Goal: Task Accomplishment & Management: Complete application form

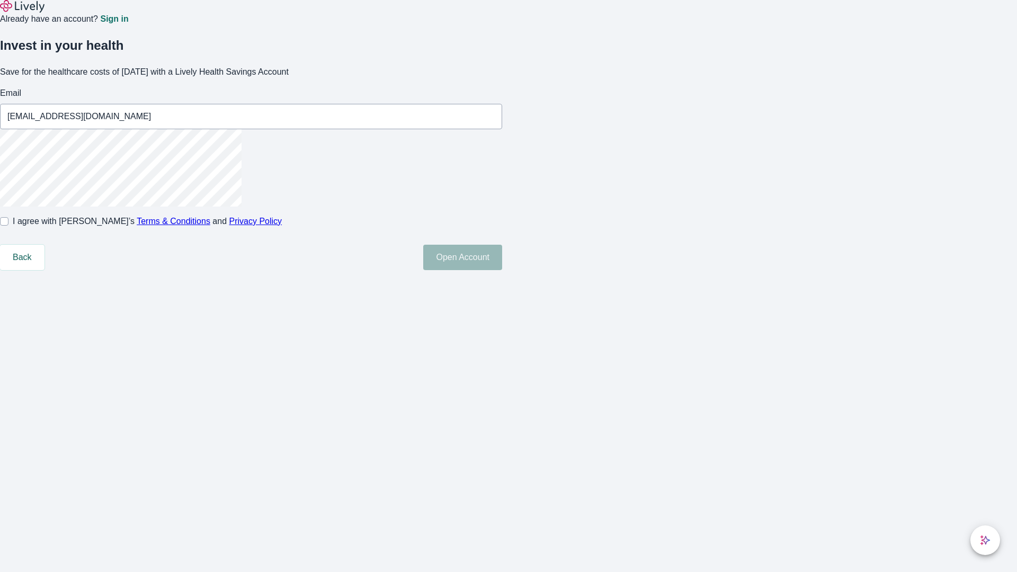
click at [8, 226] on input "I agree with Lively’s Terms & Conditions and Privacy Policy" at bounding box center [4, 221] width 8 height 8
checkbox input "true"
click at [502, 270] on button "Open Account" at bounding box center [462, 257] width 79 height 25
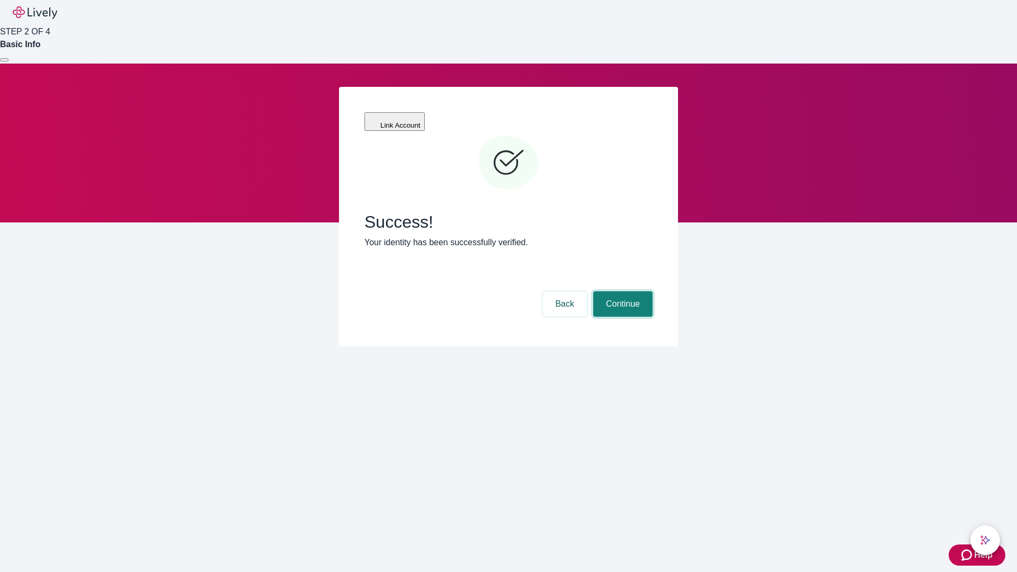
click at [621, 291] on button "Continue" at bounding box center [622, 303] width 59 height 25
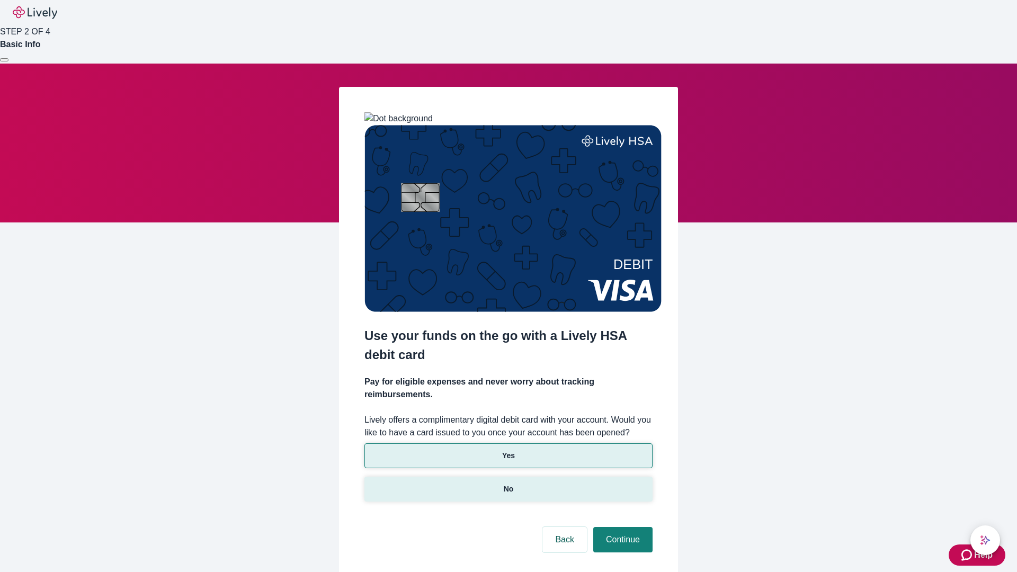
click at [508, 483] on p "No" at bounding box center [509, 488] width 10 height 11
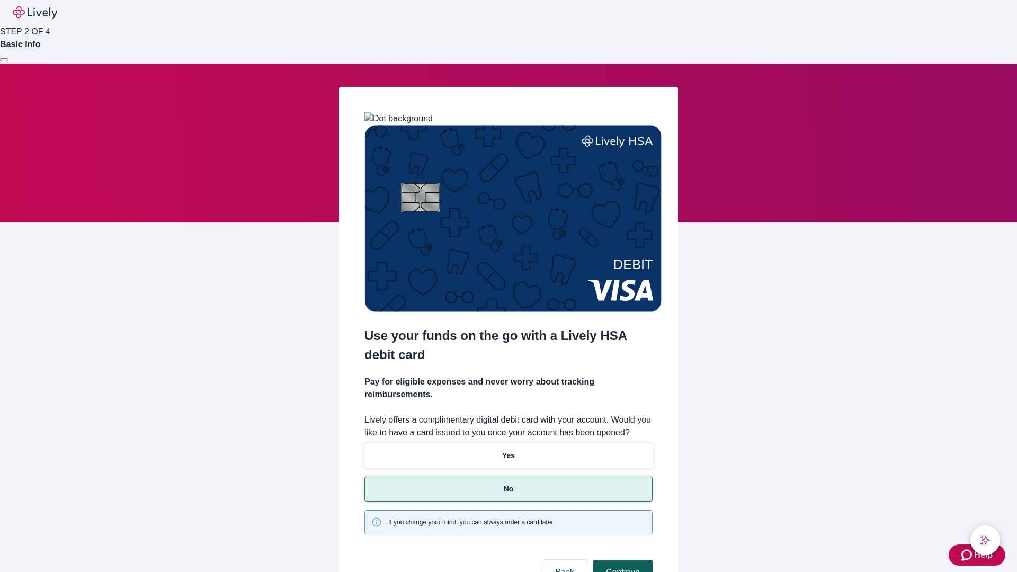
click at [621, 560] on button "Continue" at bounding box center [622, 572] width 59 height 25
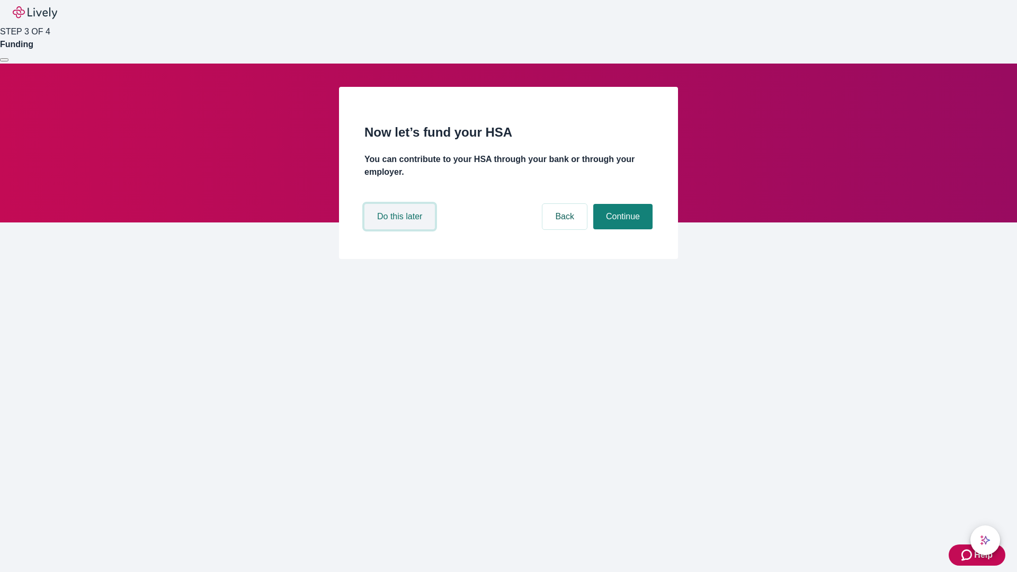
click at [401, 229] on button "Do this later" at bounding box center [399, 216] width 70 height 25
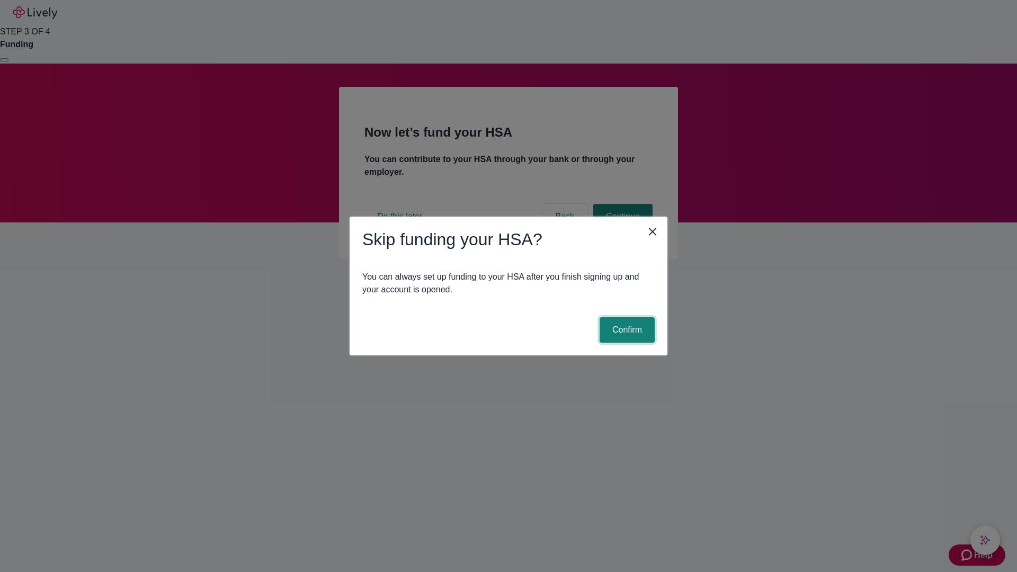
click at [625, 330] on button "Confirm" at bounding box center [626, 329] width 55 height 25
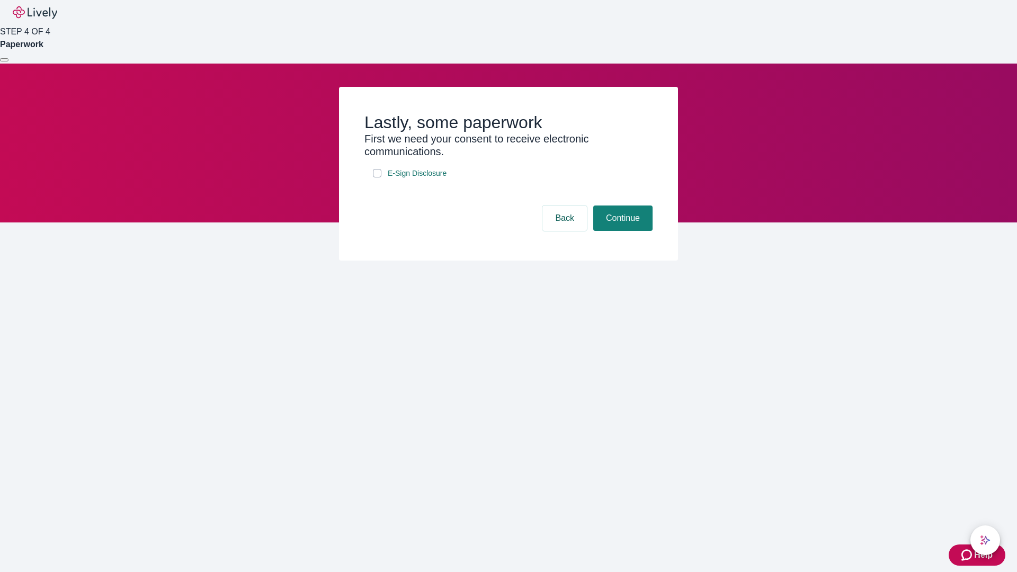
click at [377, 177] on input "E-Sign Disclosure" at bounding box center [377, 173] width 8 height 8
checkbox input "true"
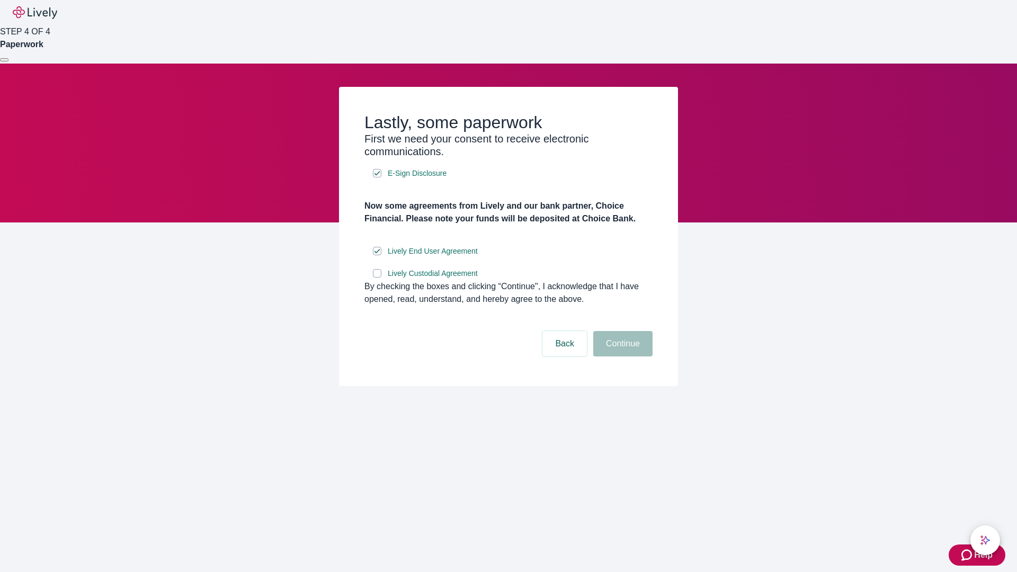
click at [377, 277] on input "Lively Custodial Agreement" at bounding box center [377, 273] width 8 height 8
checkbox input "true"
click at [621, 356] on button "Continue" at bounding box center [622, 343] width 59 height 25
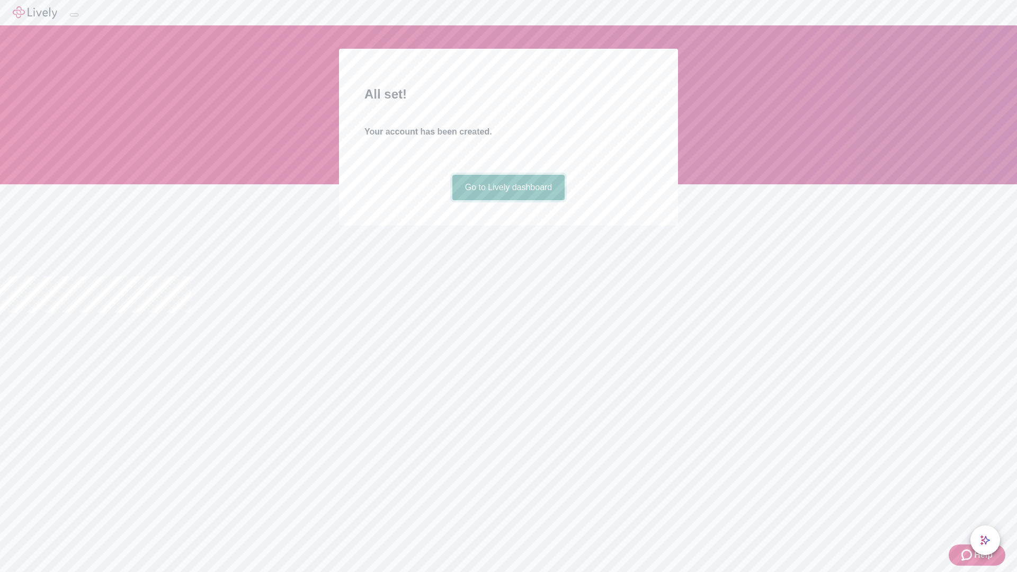
click at [508, 200] on link "Go to Lively dashboard" at bounding box center [508, 187] width 113 height 25
